Goal: Find contact information: Find contact information

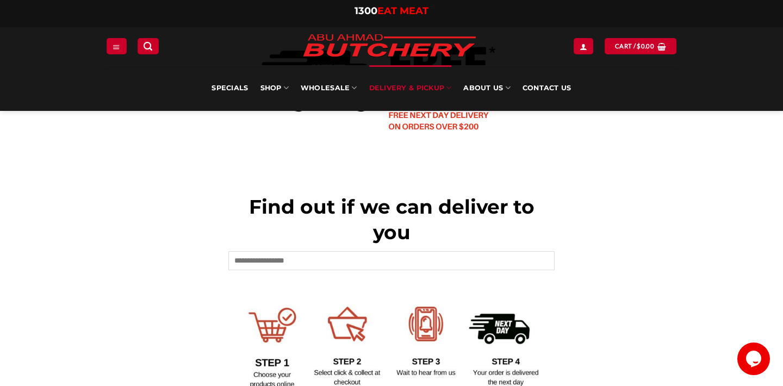
scroll to position [347, 0]
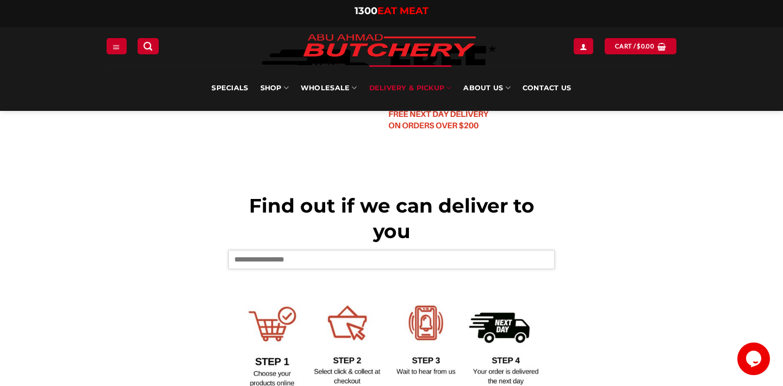
click at [349, 258] on input "text" at bounding box center [392, 259] width 326 height 18
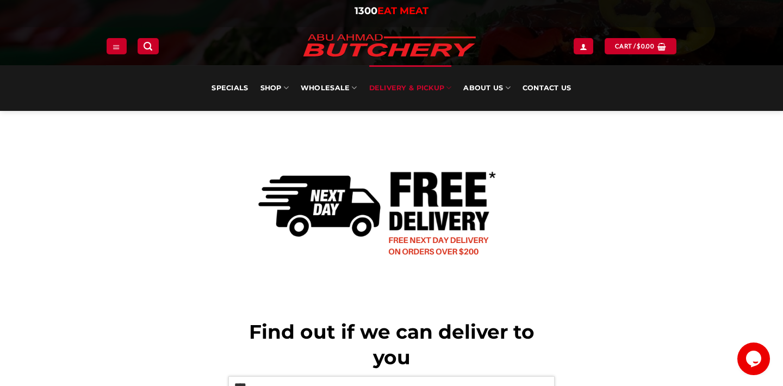
scroll to position [219, 0]
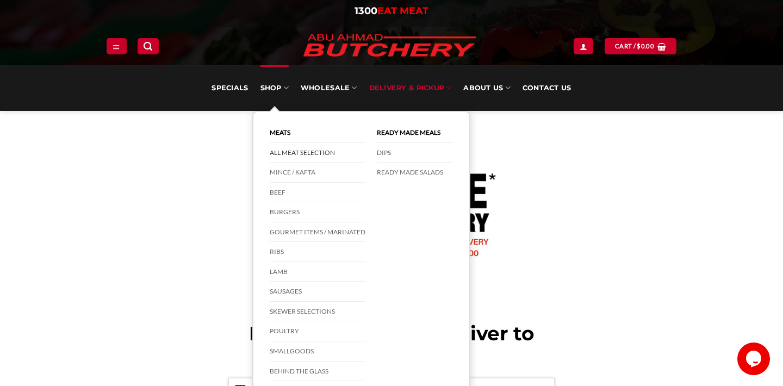
type input "****"
click at [285, 154] on link "All Meat Selection" at bounding box center [318, 153] width 96 height 20
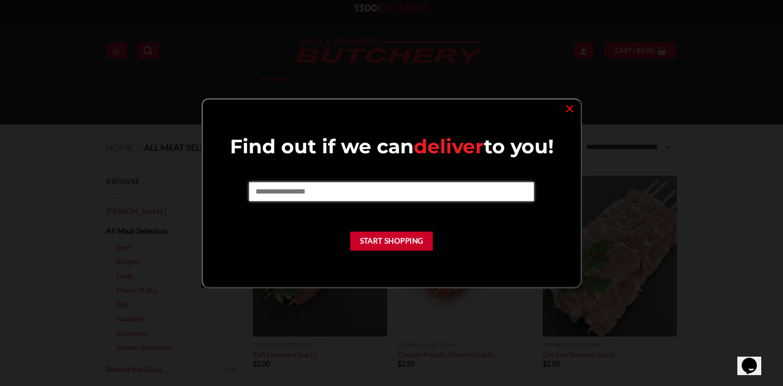
click at [427, 195] on input "text" at bounding box center [391, 191] width 285 height 18
type input "****"
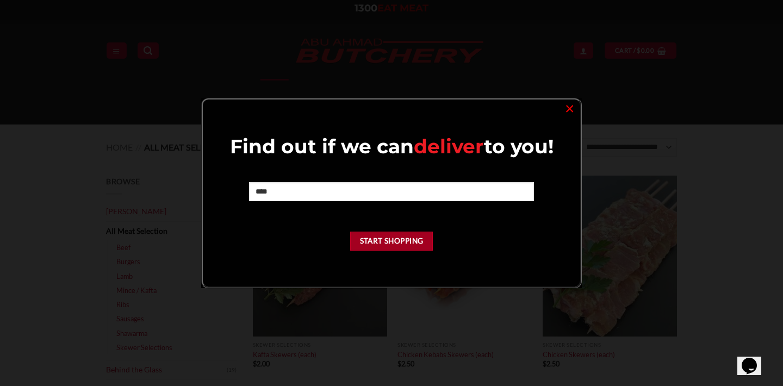
click at [397, 241] on button "Start Shopping" at bounding box center [391, 241] width 83 height 19
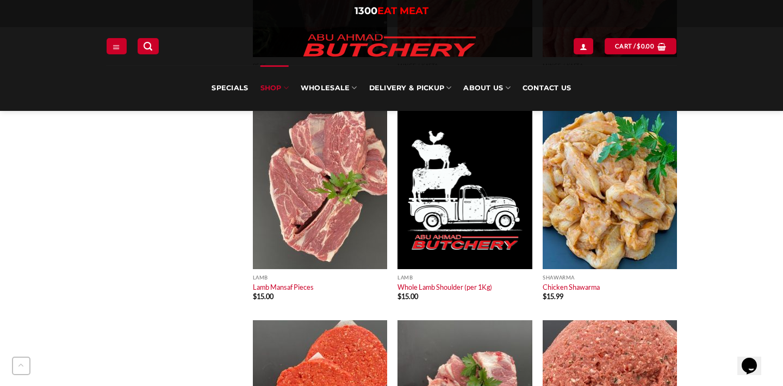
scroll to position [1161, 0]
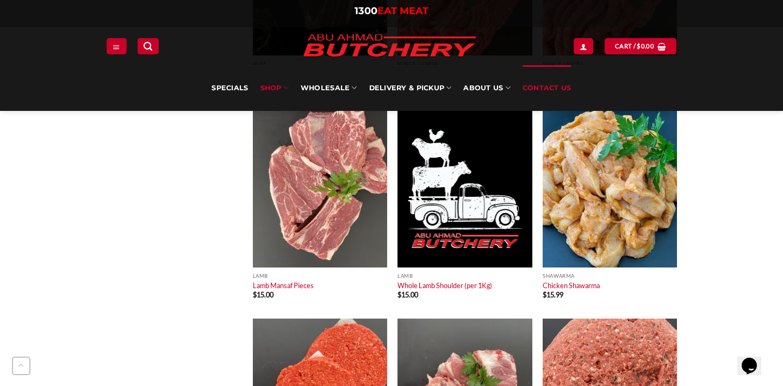
click at [543, 88] on link "Contact Us" at bounding box center [547, 88] width 49 height 46
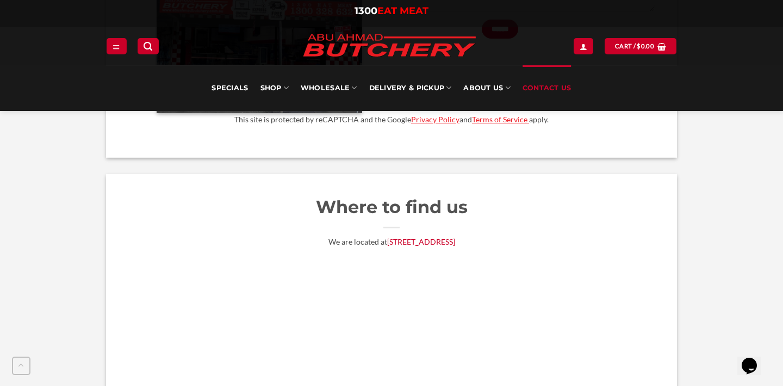
scroll to position [647, 0]
